Goal: Book appointment/travel/reservation

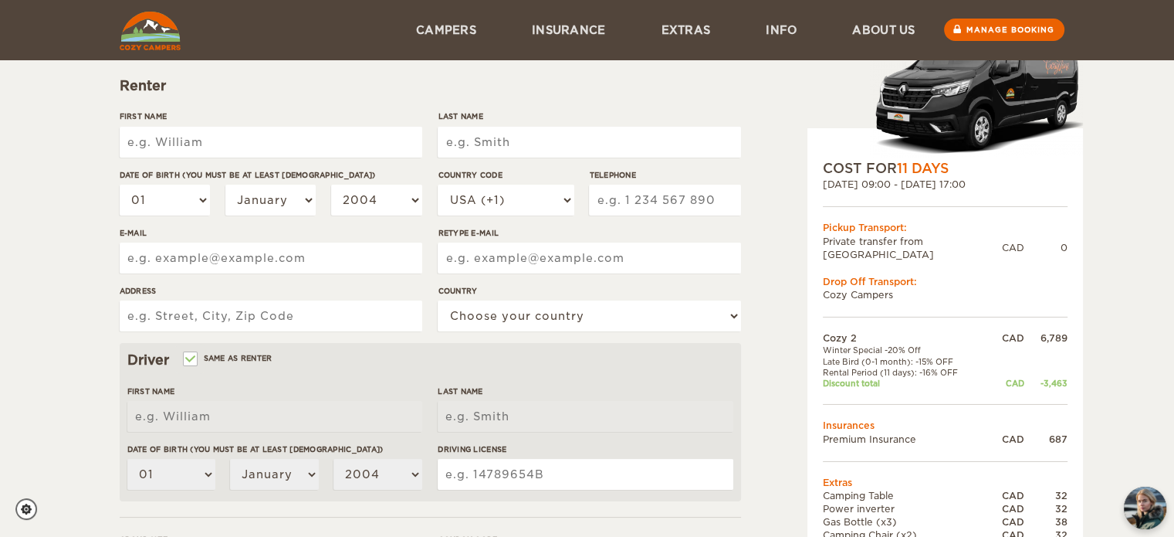
scroll to position [154, 0]
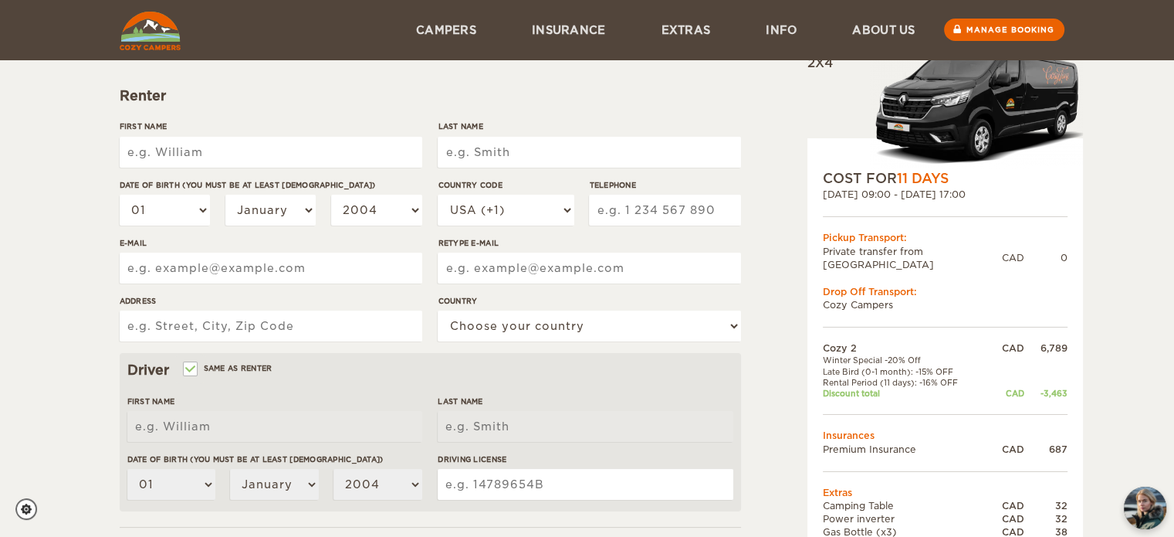
click at [300, 151] on input "First Name" at bounding box center [271, 152] width 303 height 31
type input "[PERSON_NAME]"
type input "5146647328"
type input "[EMAIL_ADDRESS][DOMAIN_NAME]"
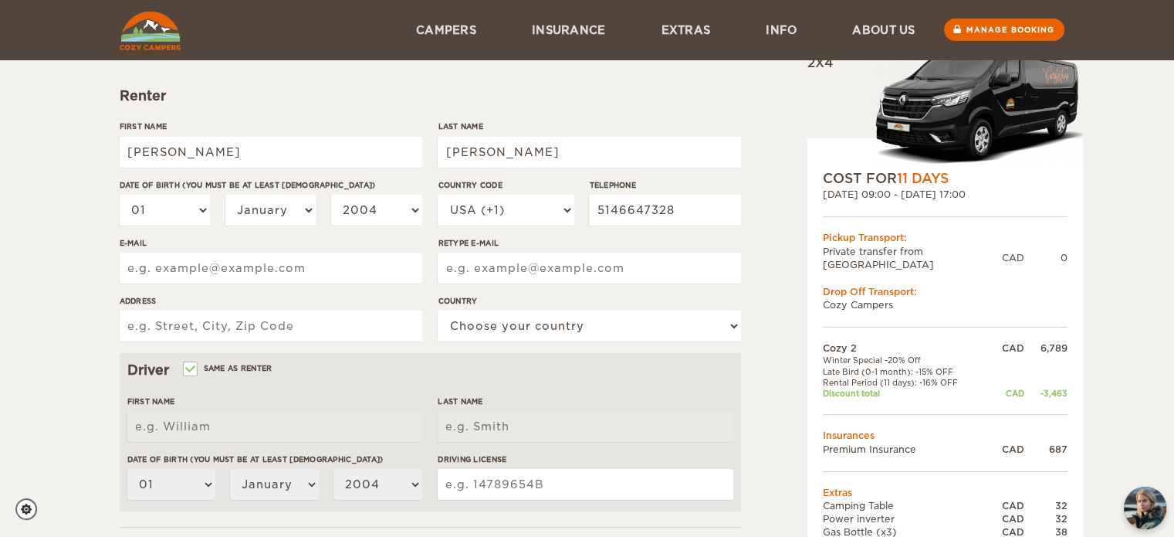
type input "[EMAIL_ADDRESS][DOMAIN_NAME]"
type input "637 rue de Pompadour"
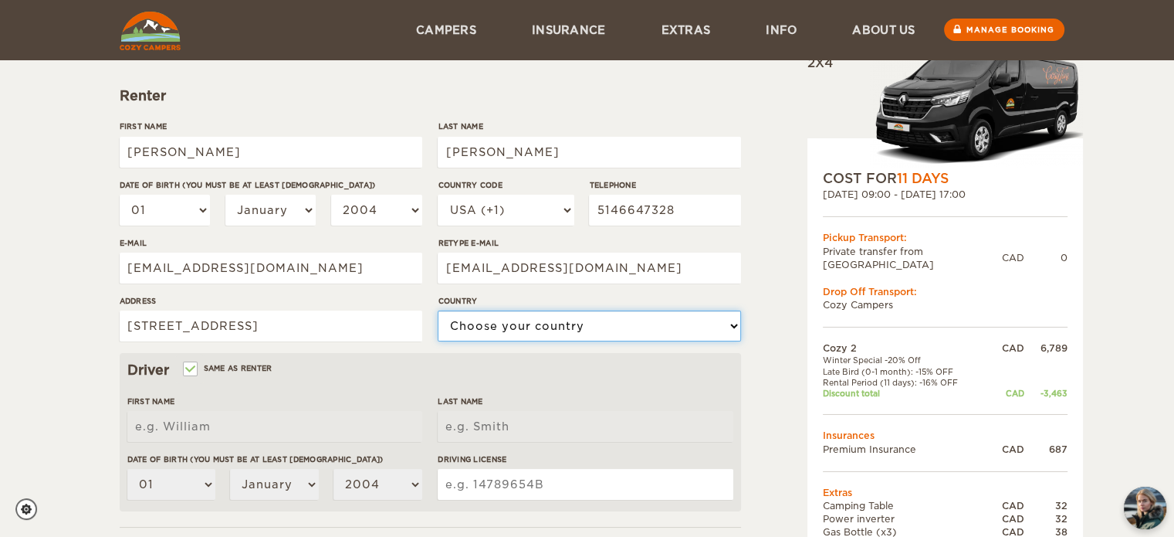
select select "38"
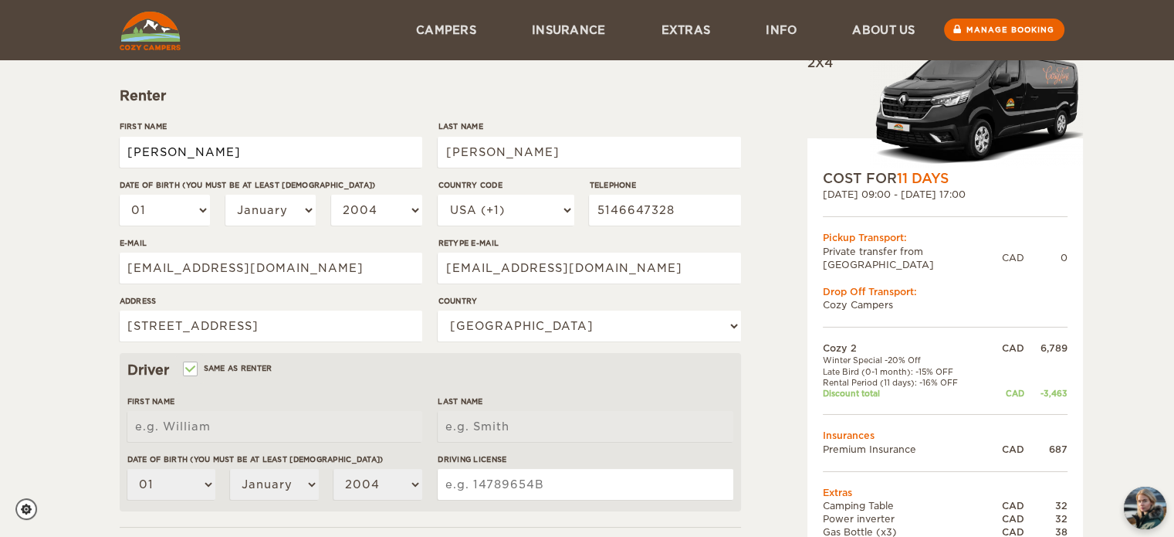
type input "[PERSON_NAME]"
type input "Guitard"
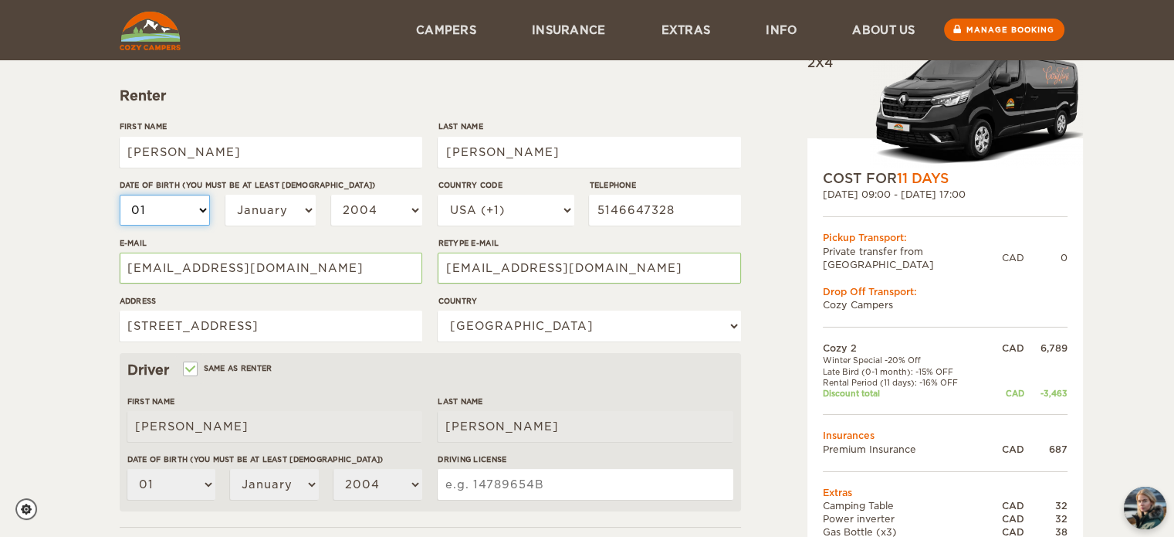
click at [154, 211] on select "01 02 03 04 05 06 07 08 09 10 11 12 13 14 15 16 17 18 19 20 21 22 23 24 25 26 2…" at bounding box center [165, 210] width 91 height 31
select select "27"
click at [120, 195] on select "01 02 03 04 05 06 07 08 09 10 11 12 13 14 15 16 17 18 19 20 21 22 23 24 25 26 2…" at bounding box center [165, 210] width 91 height 31
select select "27"
click at [287, 214] on select "January February March April May June July August September October November De…" at bounding box center [270, 210] width 91 height 31
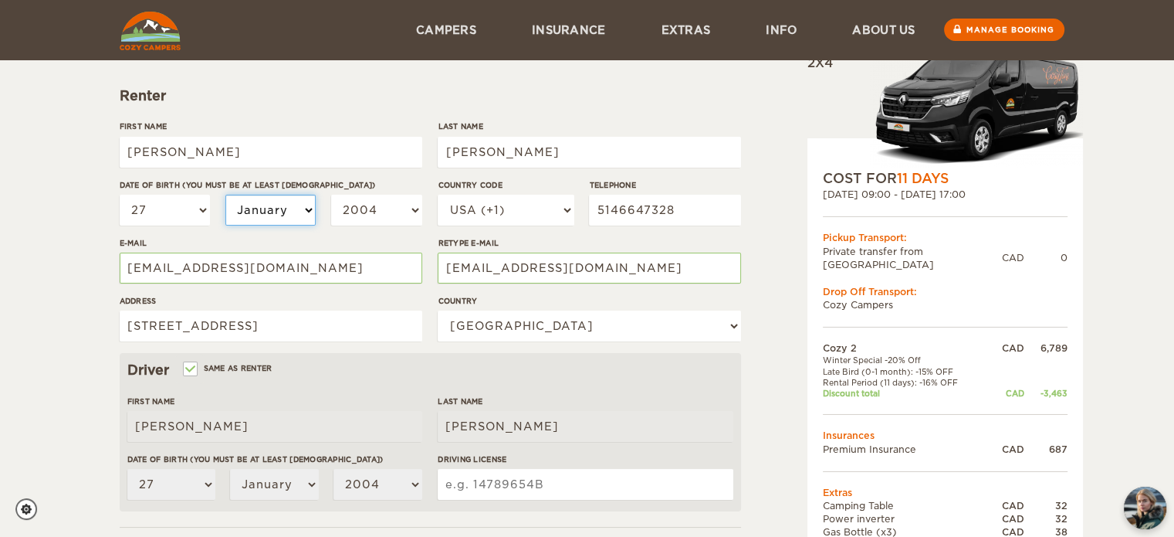
select select "03"
click at [225, 195] on select "January February March April May June July August September October November De…" at bounding box center [270, 210] width 91 height 31
select select "03"
click at [394, 205] on select "2004 2003 2002 2001 2000 1999 1998 1997 1996 1995 1994 1993 1992 1991 1990 1989…" at bounding box center [376, 210] width 91 height 31
select select "2000"
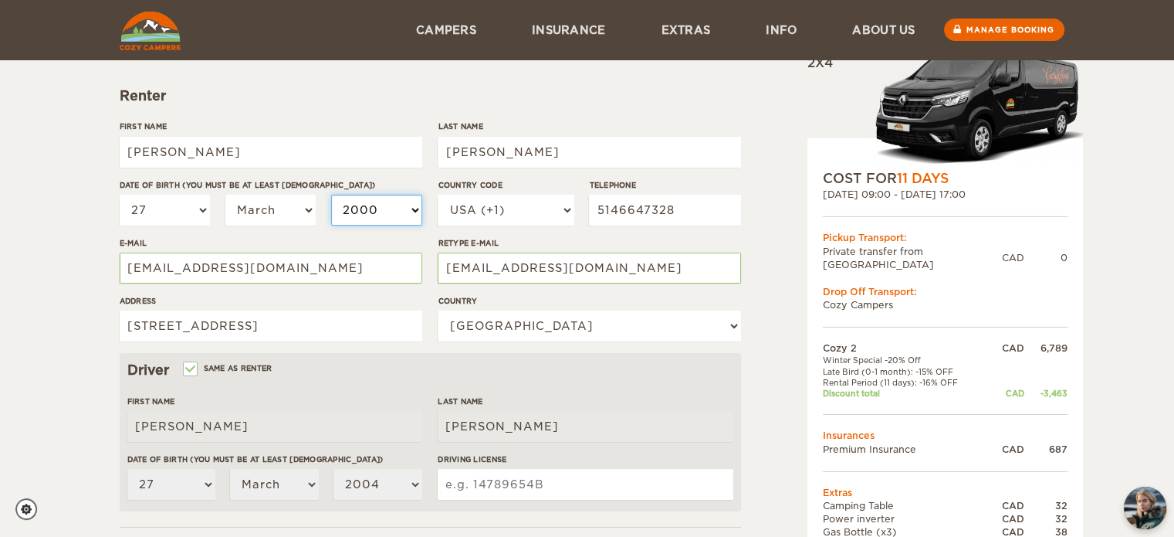
click at [331, 195] on select "2004 2003 2002 2001 2000 1999 1998 1997 1996 1995 1994 1993 1992 1991 1990 1989…" at bounding box center [376, 210] width 91 height 31
select select "2000"
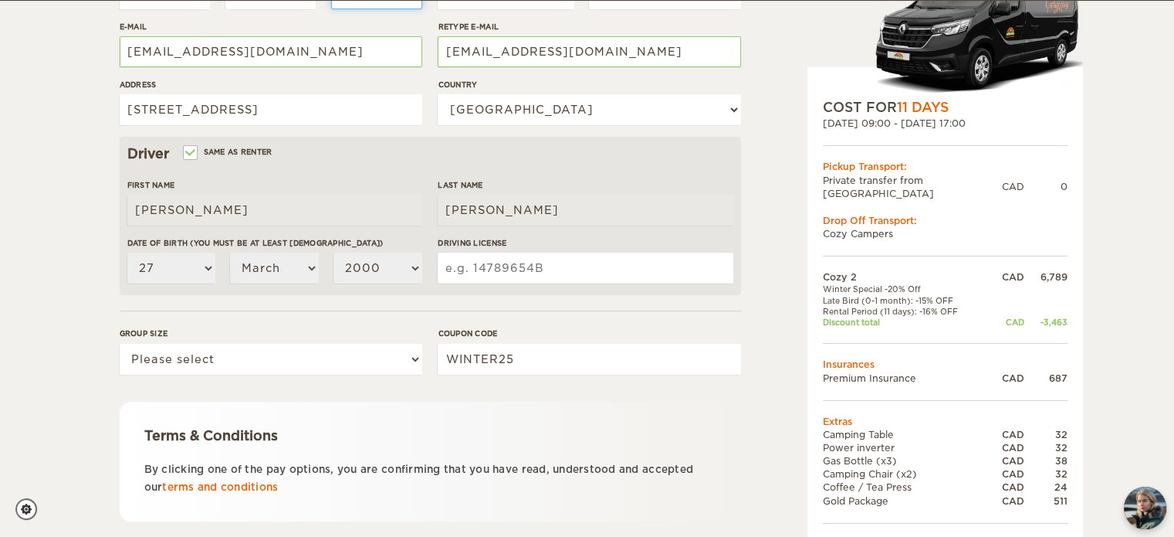
scroll to position [466, 0]
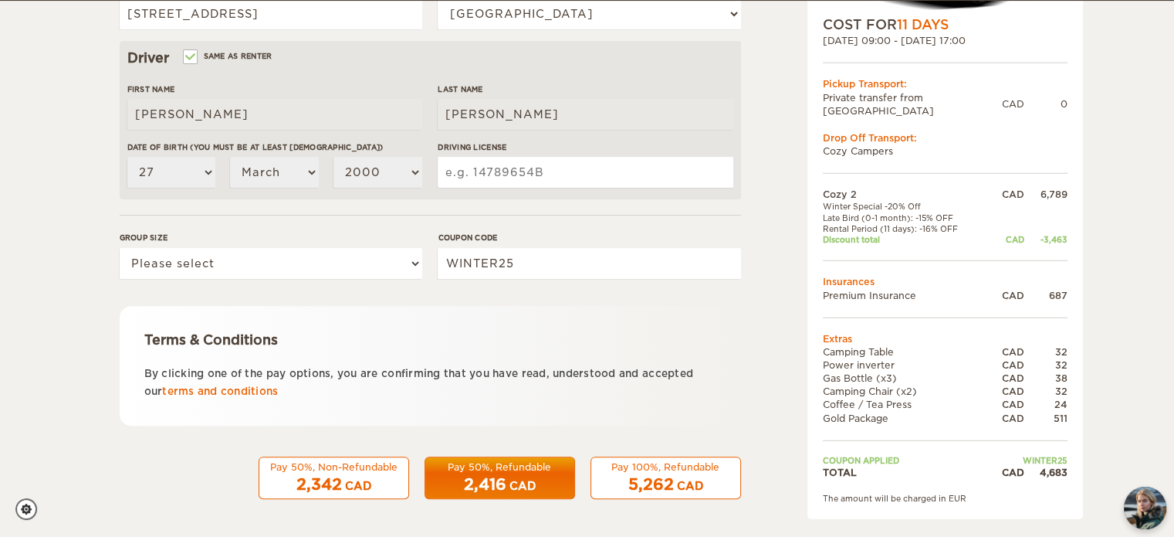
click at [621, 464] on div "Pay 100%, Refundable" at bounding box center [666, 466] width 130 height 13
click at [337, 473] on div "2,342 CAD" at bounding box center [334, 484] width 130 height 22
click at [359, 478] on div "CAD" at bounding box center [358, 485] width 26 height 15
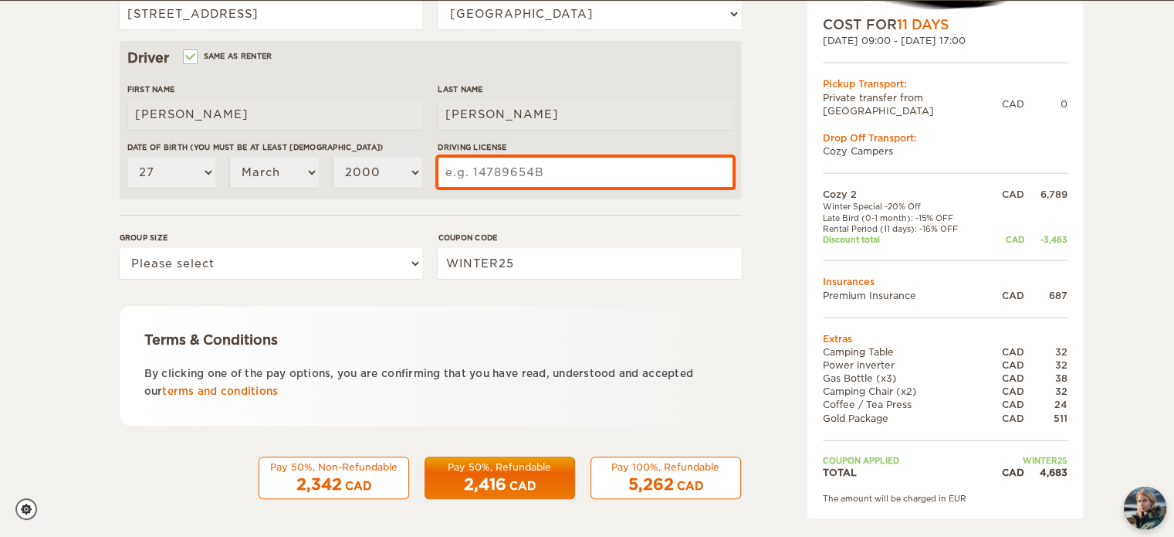
click at [521, 167] on input "Driving License" at bounding box center [585, 172] width 295 height 31
type input "G3639-270300-06"
click at [578, 323] on div "Terms & Conditions By clicking one of the pay options, you are confirming that …" at bounding box center [431, 366] width 622 height 120
click at [286, 239] on label "Group size" at bounding box center [271, 238] width 303 height 12
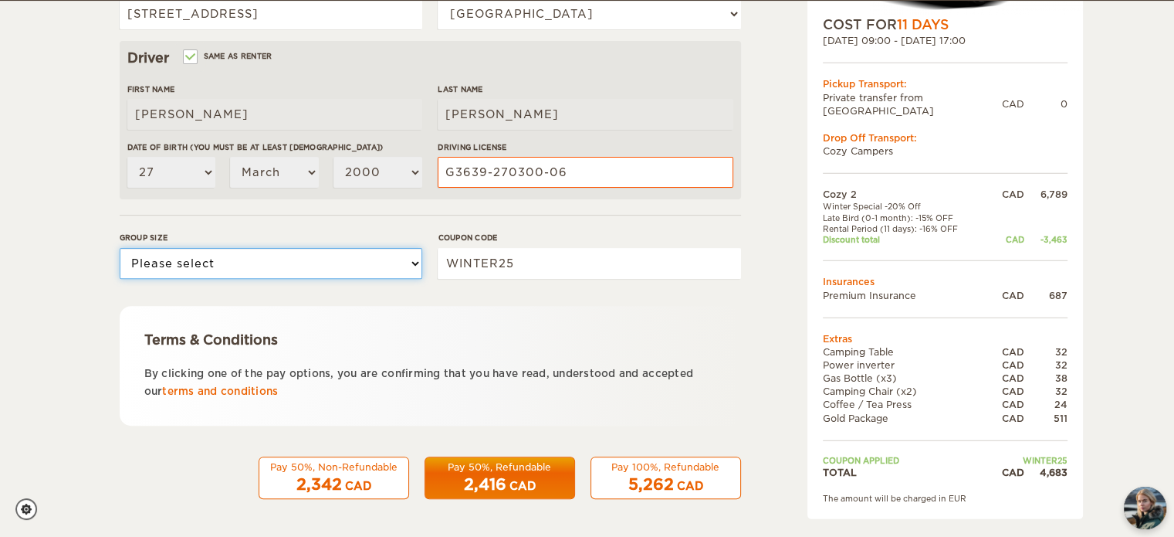
click at [286, 248] on select "Please select 1 2" at bounding box center [271, 263] width 303 height 31
click at [286, 242] on label "Group size" at bounding box center [271, 238] width 303 height 12
click at [286, 248] on select "Please select 1 2" at bounding box center [271, 263] width 303 height 31
click at [245, 265] on select "Please select 1 2" at bounding box center [271, 263] width 303 height 31
select select "2"
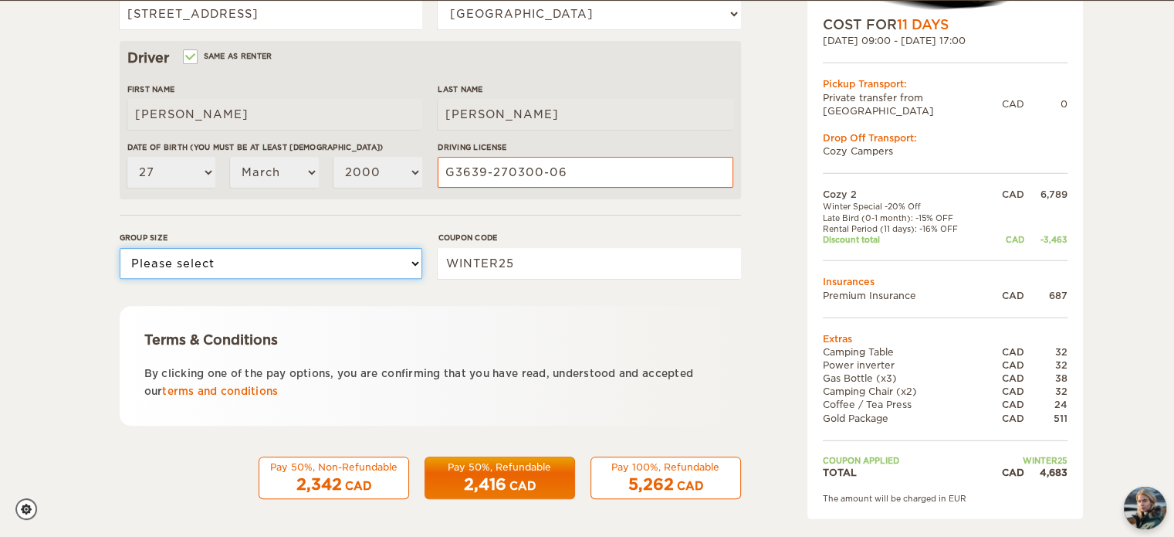
click at [120, 248] on select "Please select 1 2" at bounding box center [271, 263] width 303 height 31
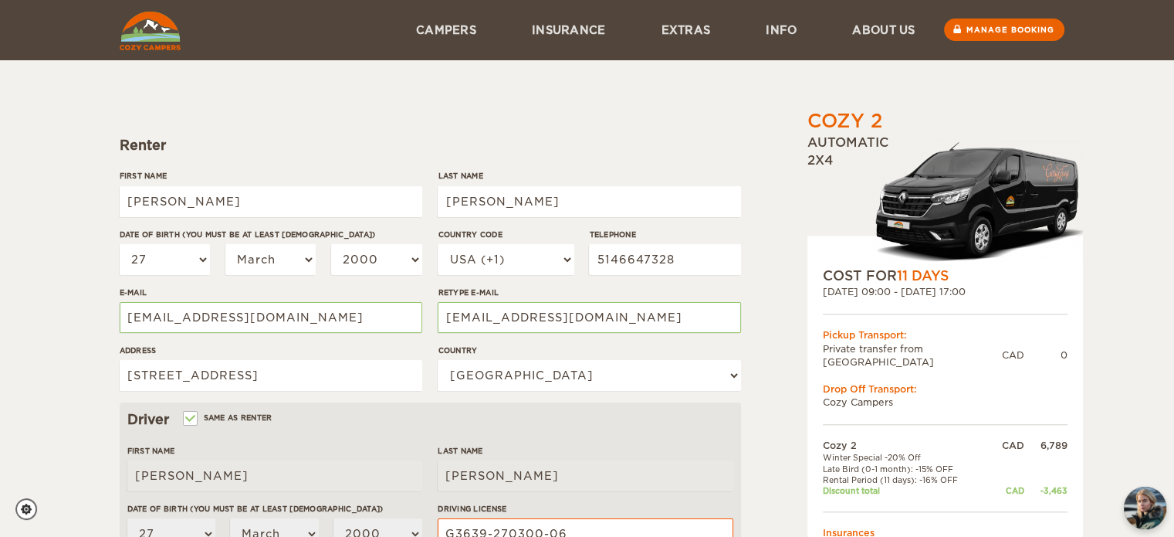
scroll to position [80, 0]
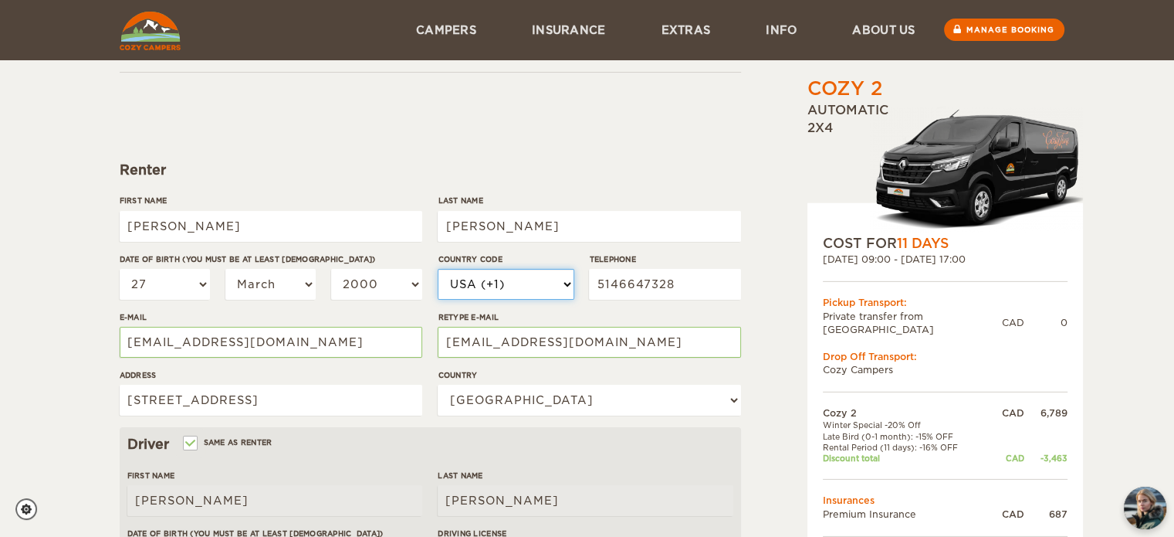
click at [534, 284] on select "USA (+1) UK (+44) Germany (+49) Algeria (+213) Andorra (+376) Angola (+244) Ang…" at bounding box center [506, 284] width 136 height 31
select select "1"
click at [438, 269] on select "USA (+1) UK (+44) Germany (+49) Algeria (+213) Andorra (+376) Angola (+244) Ang…" at bounding box center [506, 284] width 136 height 31
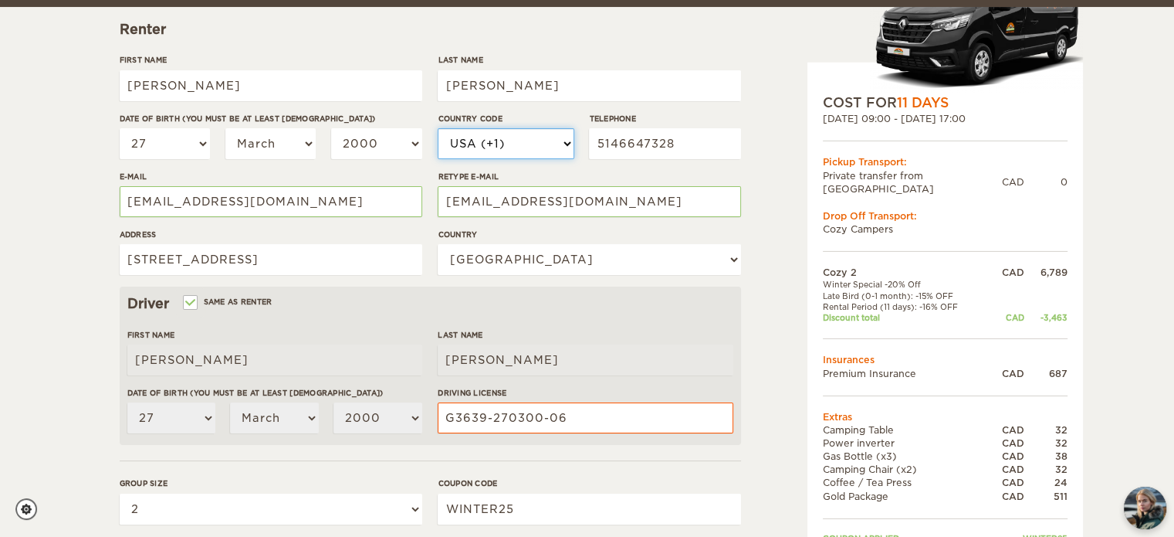
scroll to position [235, 0]
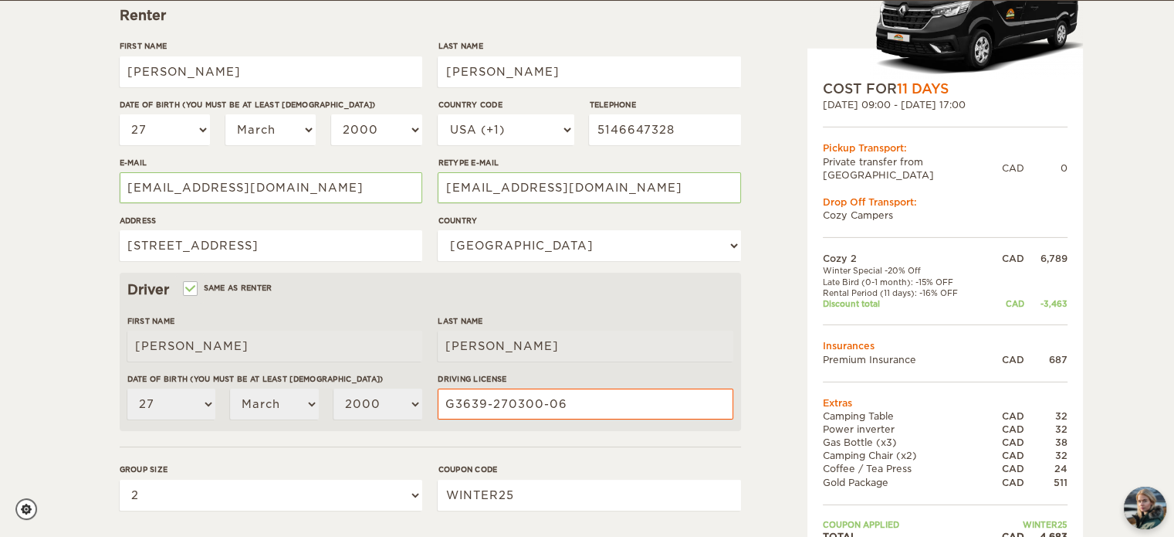
click at [791, 144] on div "Cozy 2 Expand Collapse Total 4,683 CAD Automatic 2x4 COST FOR 11 Days 07. Sep 2…" at bounding box center [906, 296] width 299 height 913
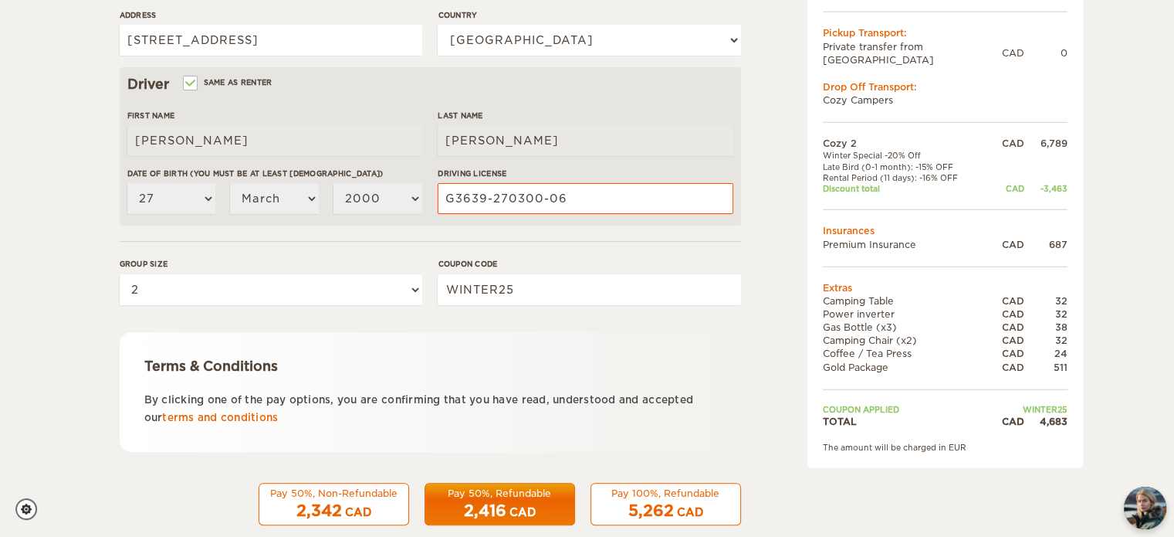
scroll to position [466, 0]
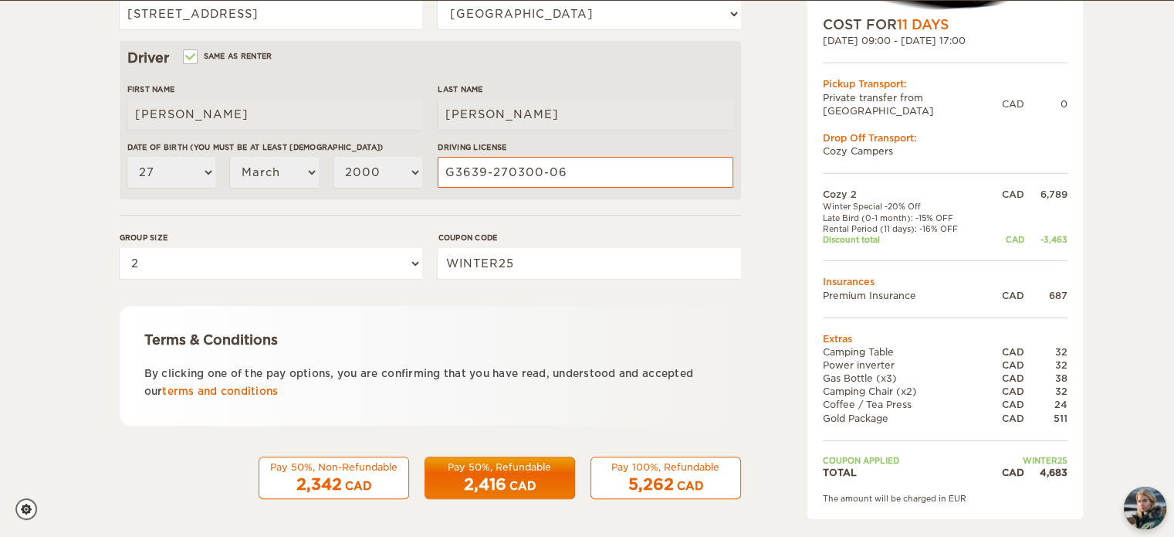
click at [754, 199] on div "Cozy 2 Expand Collapse Total 4,683 CAD Automatic 2x4 COST FOR 11 Days 07. Sep 2…" at bounding box center [588, 65] width 936 height 913
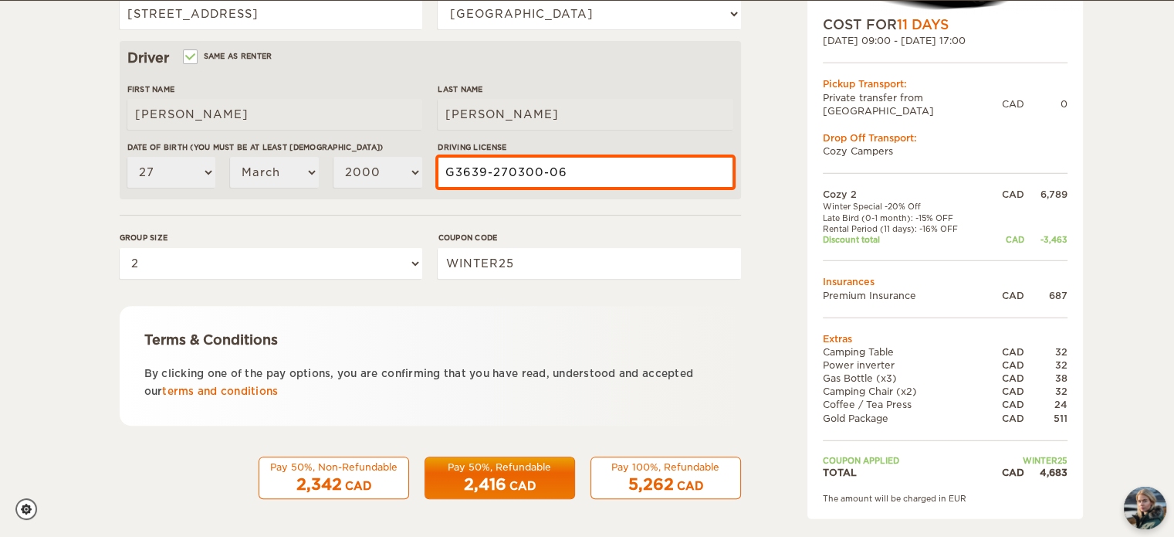
click at [649, 173] on input "G3639-270300-06" at bounding box center [585, 172] width 295 height 31
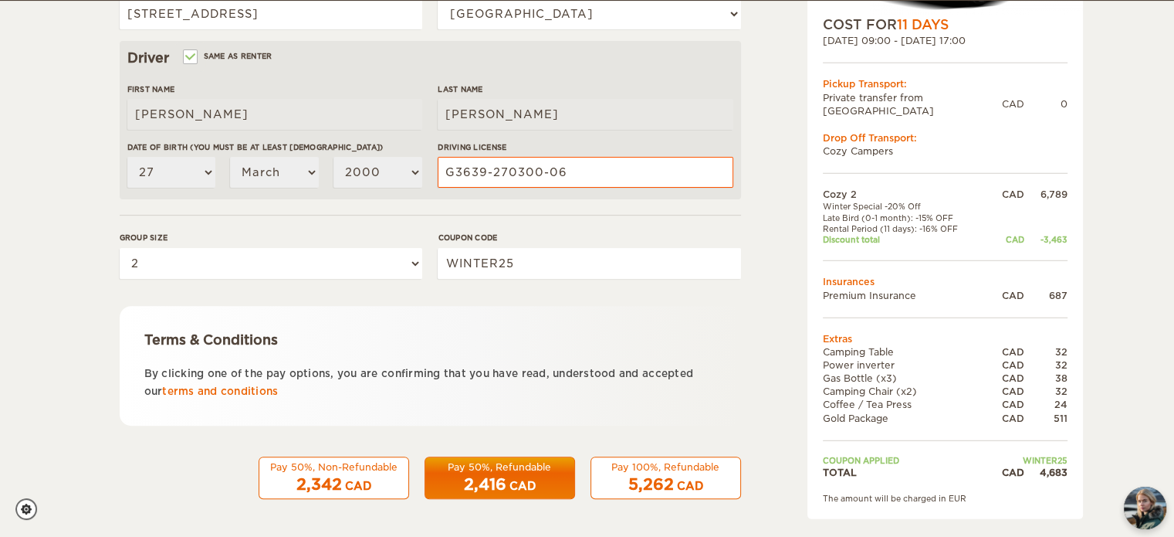
click at [783, 203] on div "Cozy 2 Expand Collapse Total 4,683 CAD Automatic 2x4 COST FOR 11 Days 07. Sep 2…" at bounding box center [906, 65] width 299 height 913
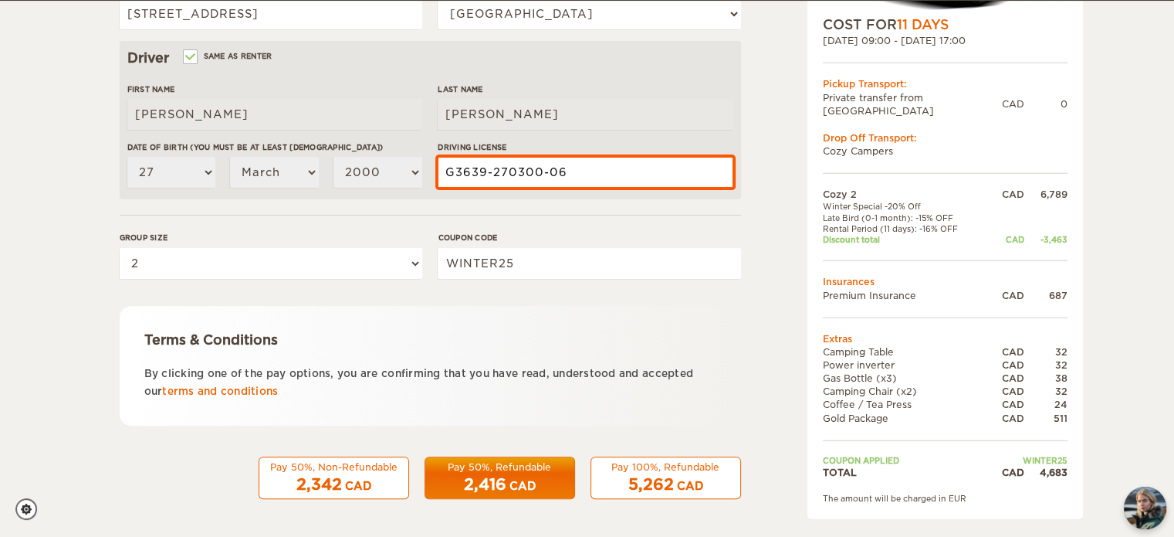
click at [594, 169] on input "G3639-270300-06" at bounding box center [585, 172] width 295 height 31
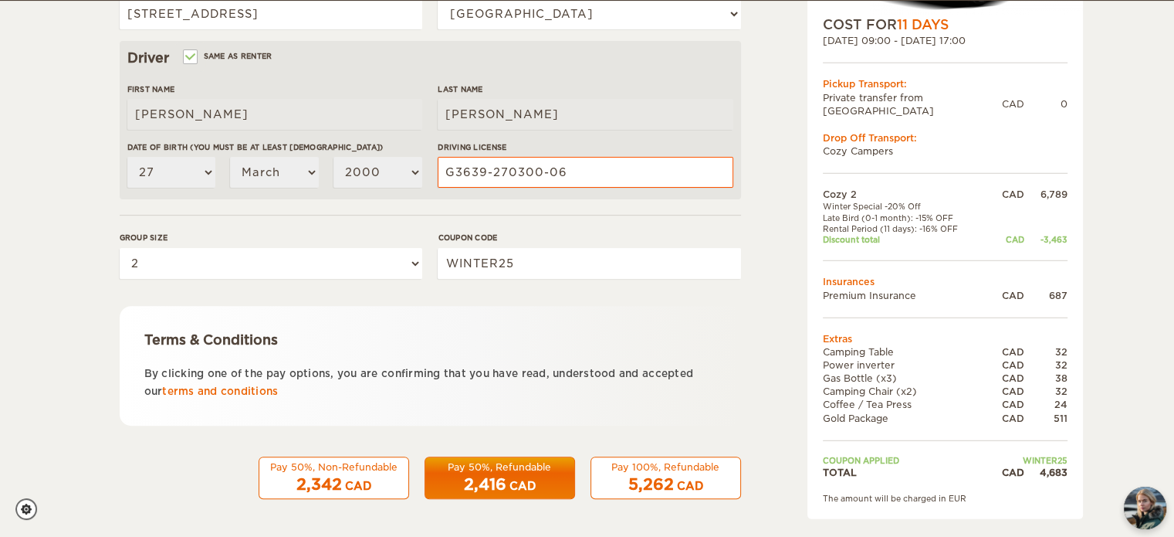
click at [647, 209] on form "Renter First Name Vincent Last Name Guitard Date of birth (You must be at least…" at bounding box center [431, 92] width 622 height 813
click at [497, 478] on span "2,416" at bounding box center [485, 484] width 42 height 19
click at [484, 476] on span "2,416" at bounding box center [485, 484] width 42 height 19
click at [353, 473] on div "2,342 CAD" at bounding box center [334, 484] width 130 height 22
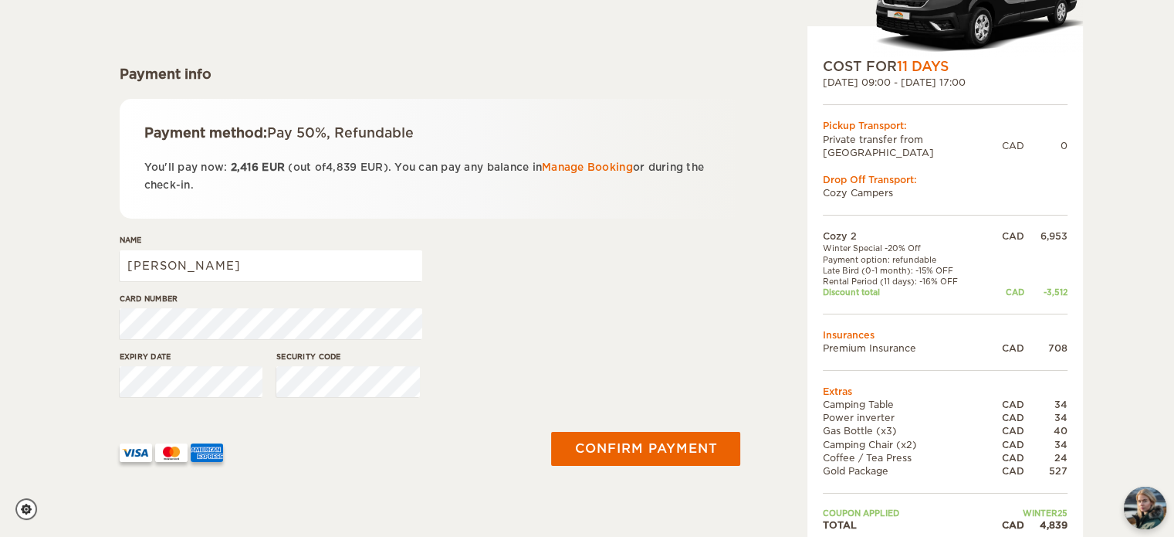
scroll to position [386, 0]
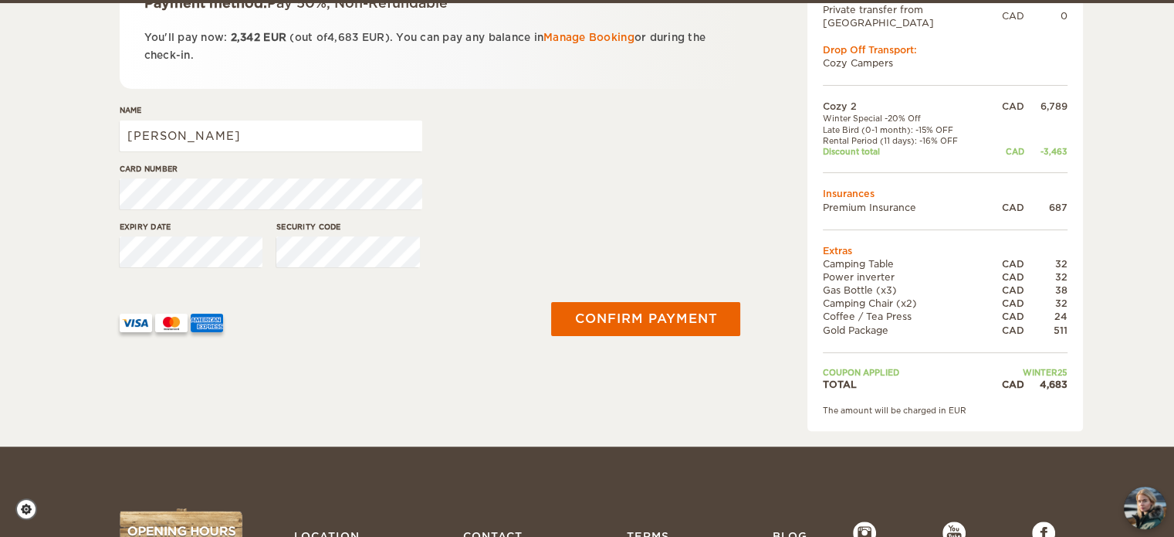
scroll to position [309, 0]
